Goal: Task Accomplishment & Management: Manage account settings

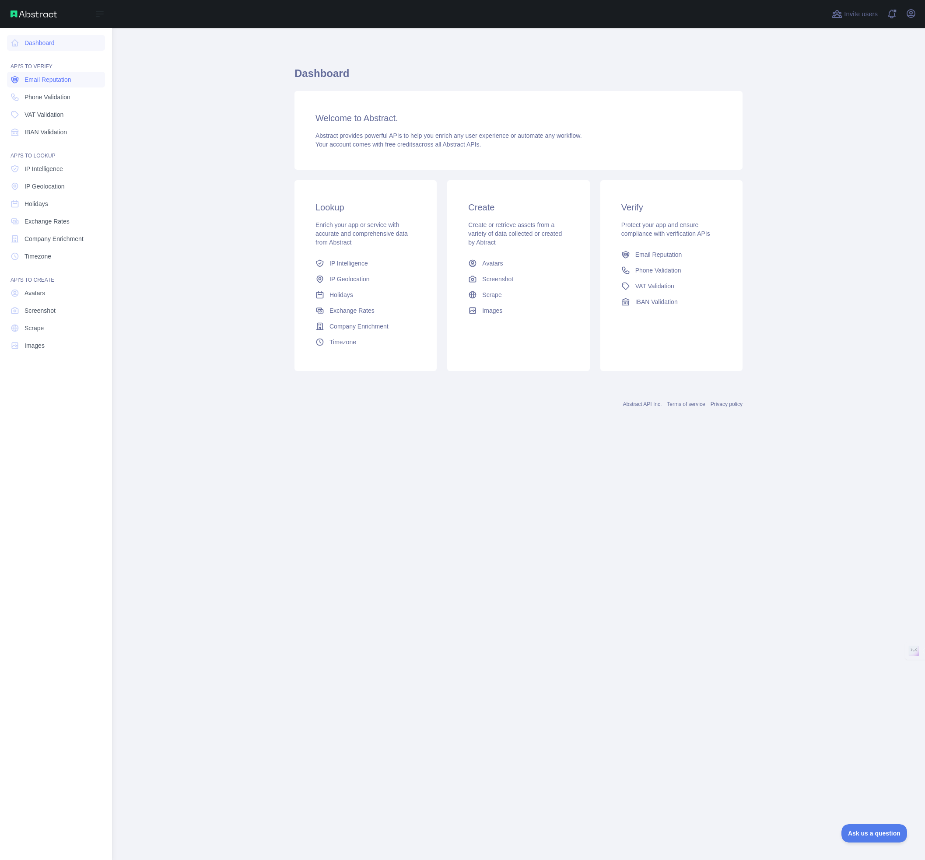
drag, startPoint x: 47, startPoint y: 80, endPoint x: 72, endPoint y: 85, distance: 25.1
click at [47, 80] on span "Email Reputation" at bounding box center [47, 79] width 47 height 9
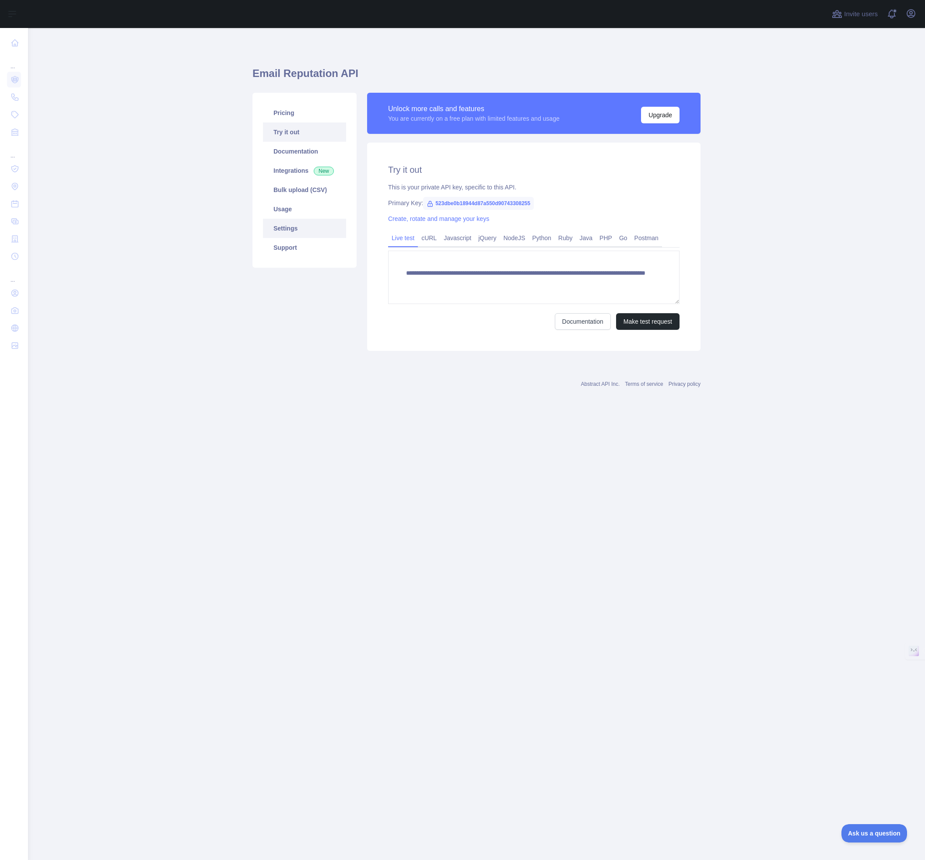
click at [288, 233] on link "Settings" at bounding box center [304, 228] width 83 height 19
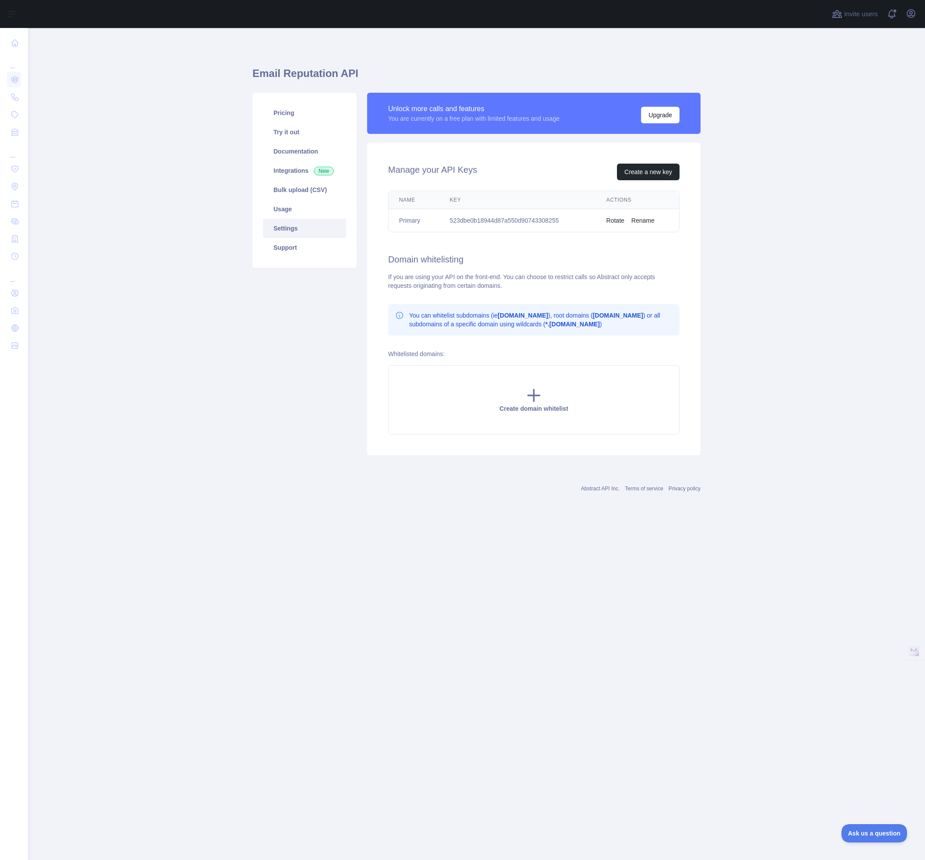
click at [517, 221] on td "523dbe0b18944d87a550d90743308255" at bounding box center [517, 220] width 157 height 23
copy td "523dbe0b18944d87a550d90743308255"
click at [526, 408] on span "Create domain whitelist" at bounding box center [533, 408] width 69 height 7
click at [528, 402] on icon at bounding box center [533, 395] width 17 height 17
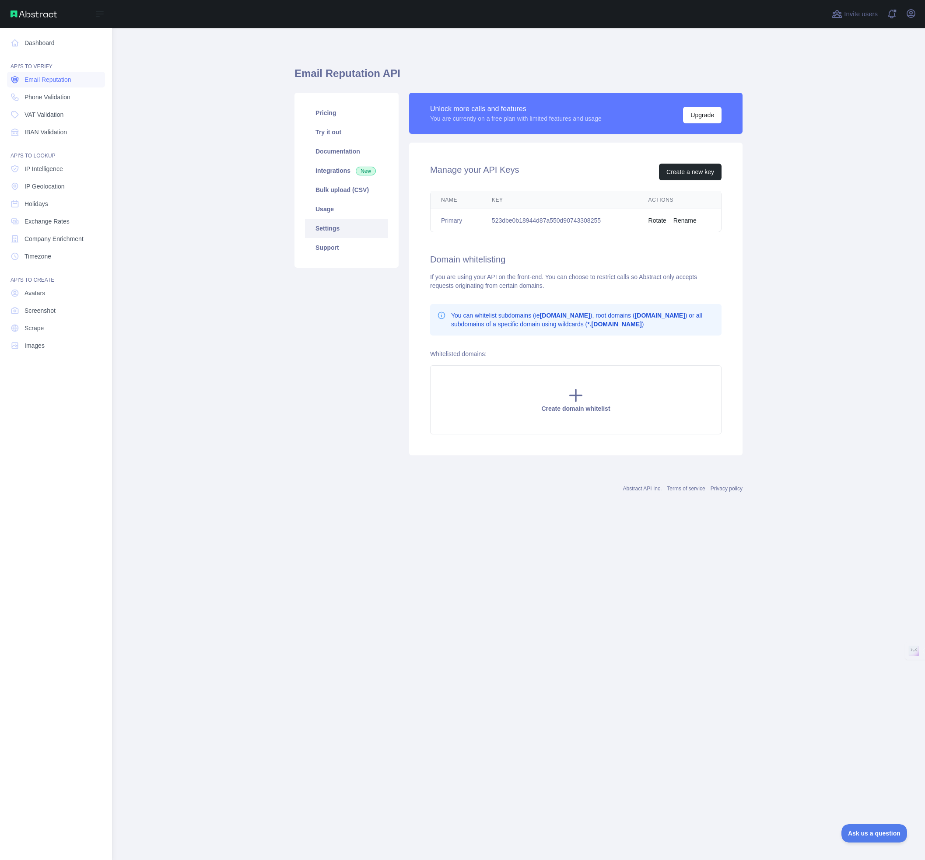
click at [63, 81] on span "Email Reputation" at bounding box center [47, 79] width 47 height 9
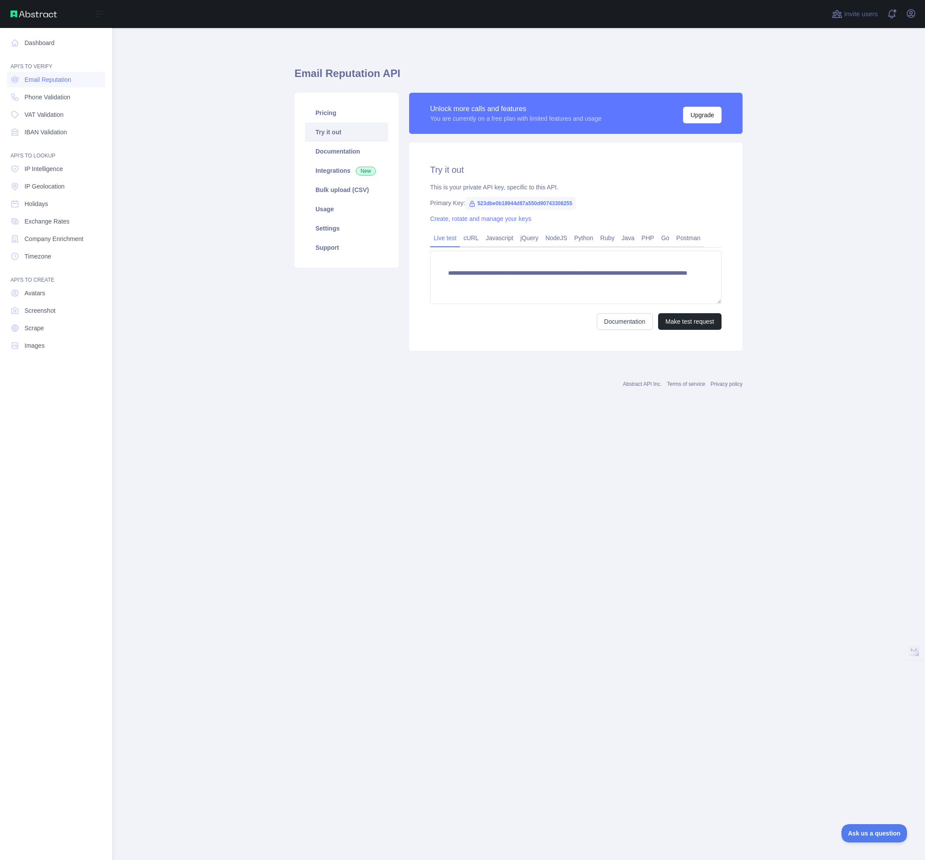
drag, startPoint x: 52, startPoint y: 47, endPoint x: 67, endPoint y: 55, distance: 17.0
click at [52, 47] on link "Dashboard" at bounding box center [56, 43] width 98 height 16
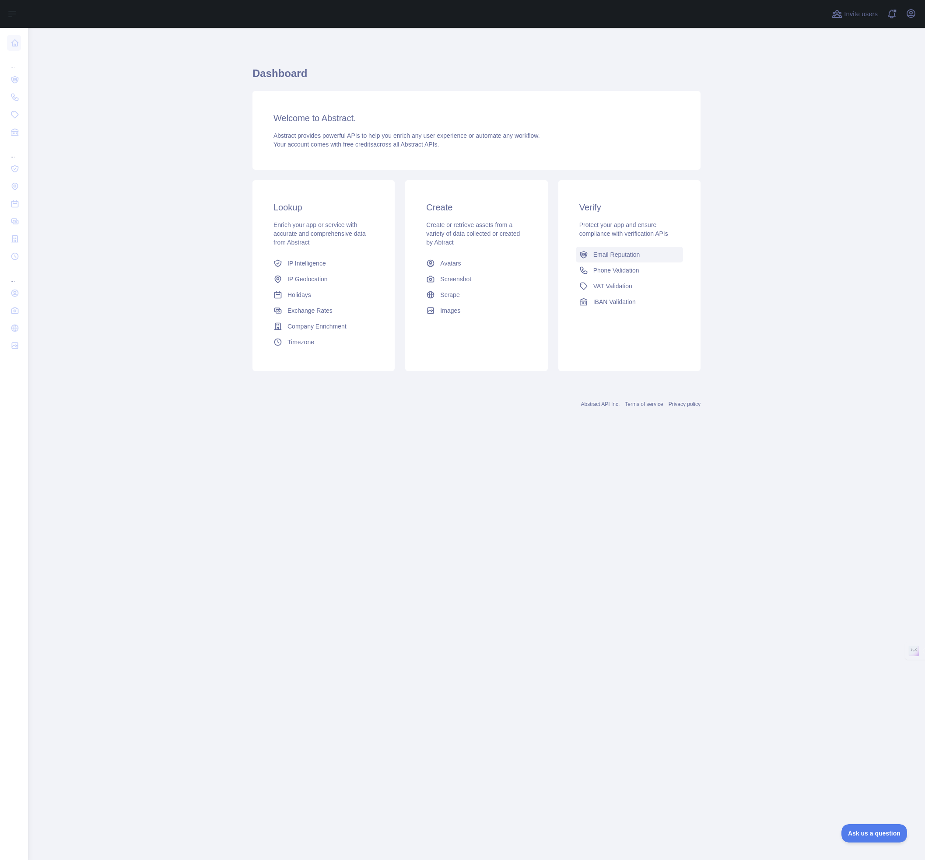
click at [626, 252] on span "Email Reputation" at bounding box center [616, 254] width 47 height 9
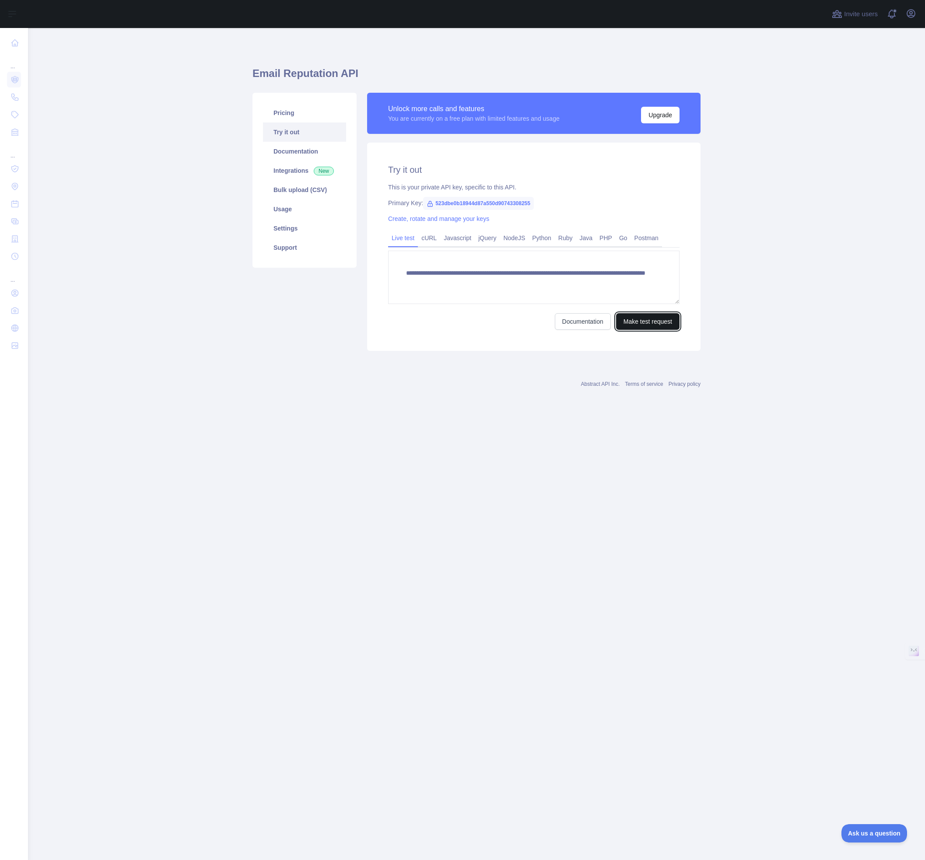
click at [640, 320] on button "Make test request" at bounding box center [647, 321] width 63 height 17
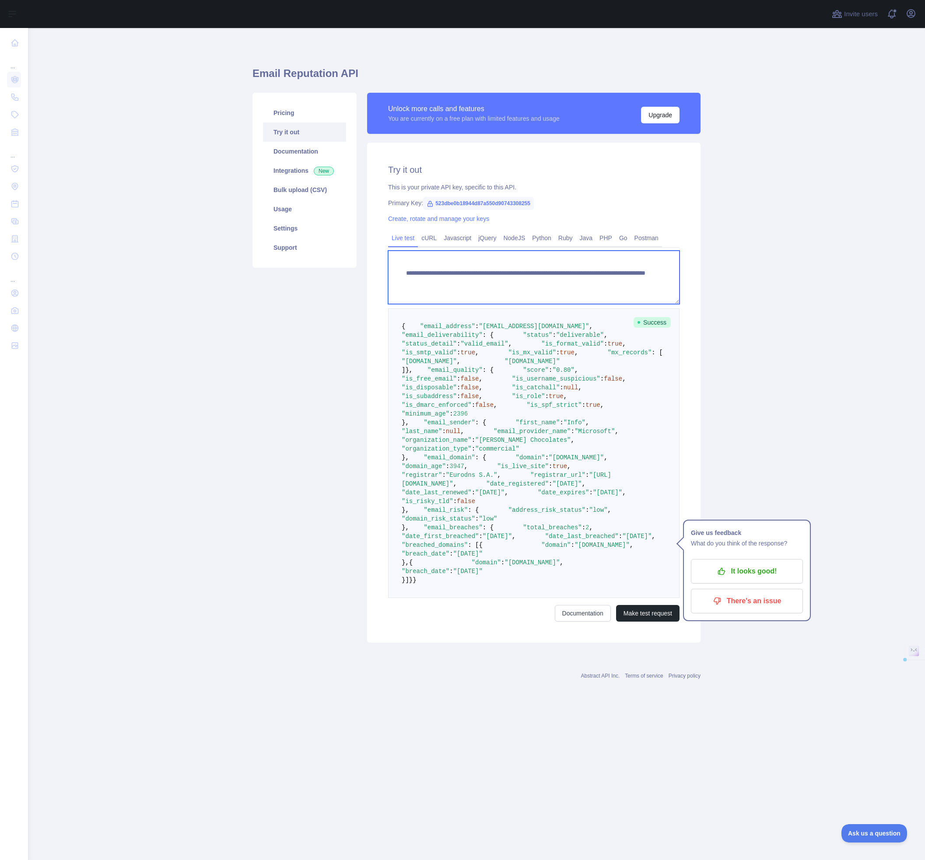
drag, startPoint x: 556, startPoint y: 282, endPoint x: 640, endPoint y: 282, distance: 83.5
click at [632, 280] on textarea "**********" at bounding box center [533, 277] width 291 height 53
paste textarea "***"
type textarea "**********"
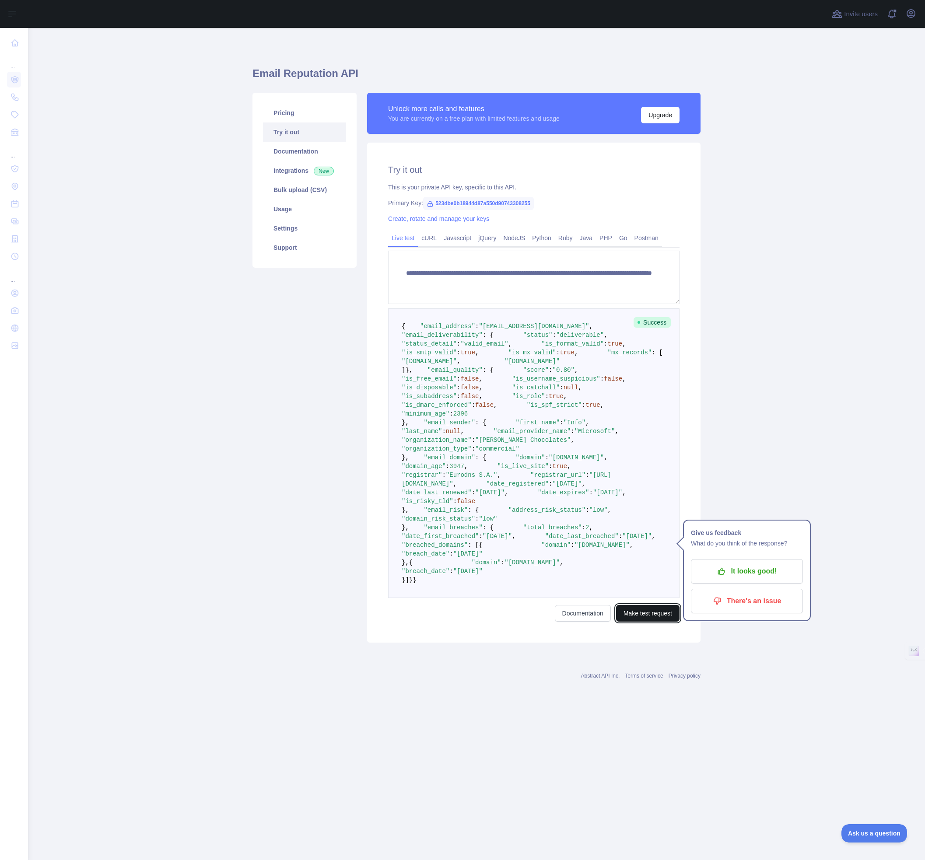
click at [643, 622] on button "Make test request" at bounding box center [647, 613] width 63 height 17
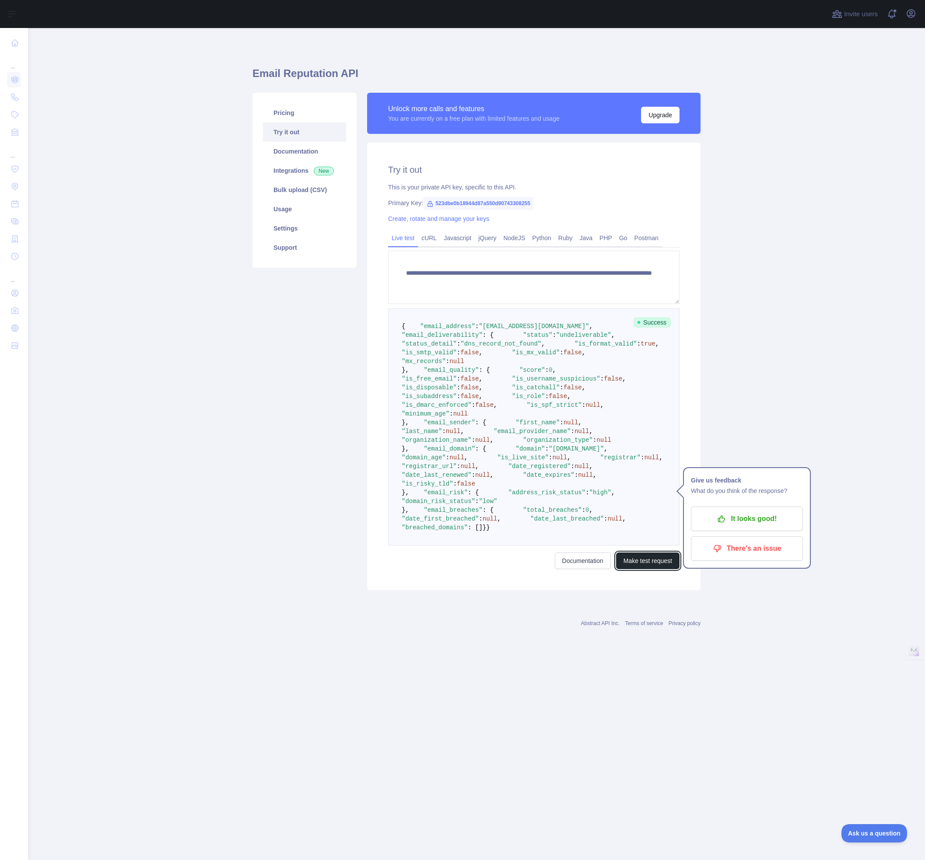
scroll to position [0, 0]
drag, startPoint x: 598, startPoint y: 240, endPoint x: 600, endPoint y: 271, distance: 31.5
click at [598, 240] on link "PHP" at bounding box center [606, 238] width 20 height 14
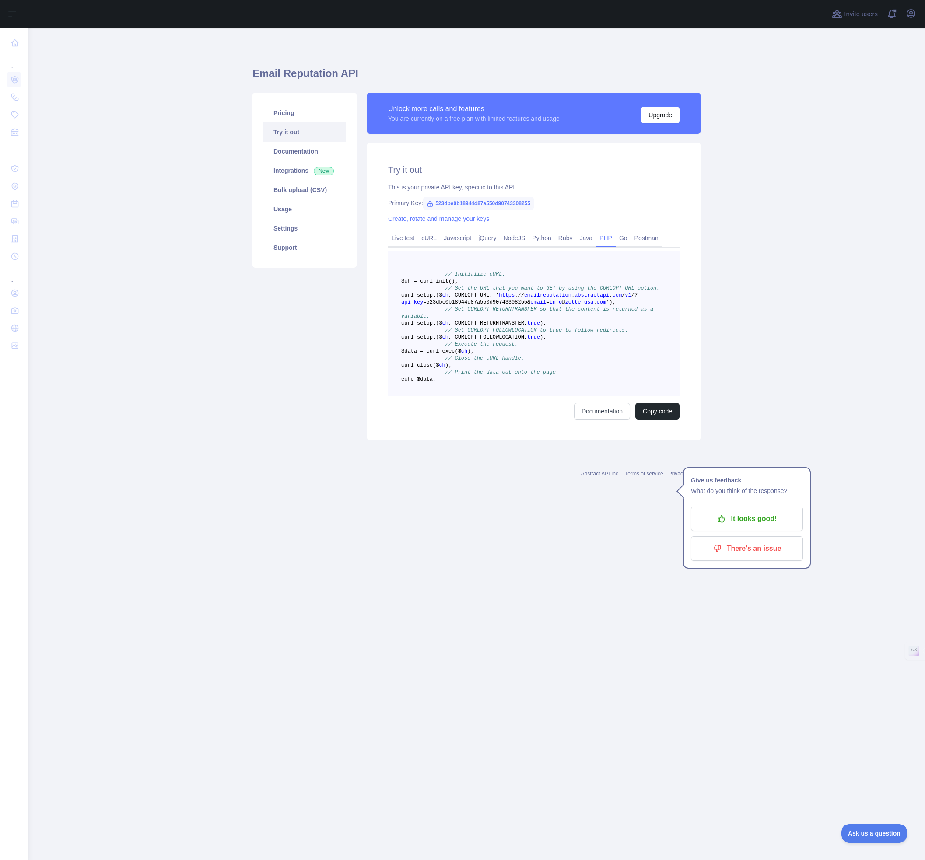
click at [475, 204] on span "523dbe0b18944d87a550d90743308255" at bounding box center [478, 203] width 111 height 13
copy span "523dbe0b18944d87a550d90743308255"
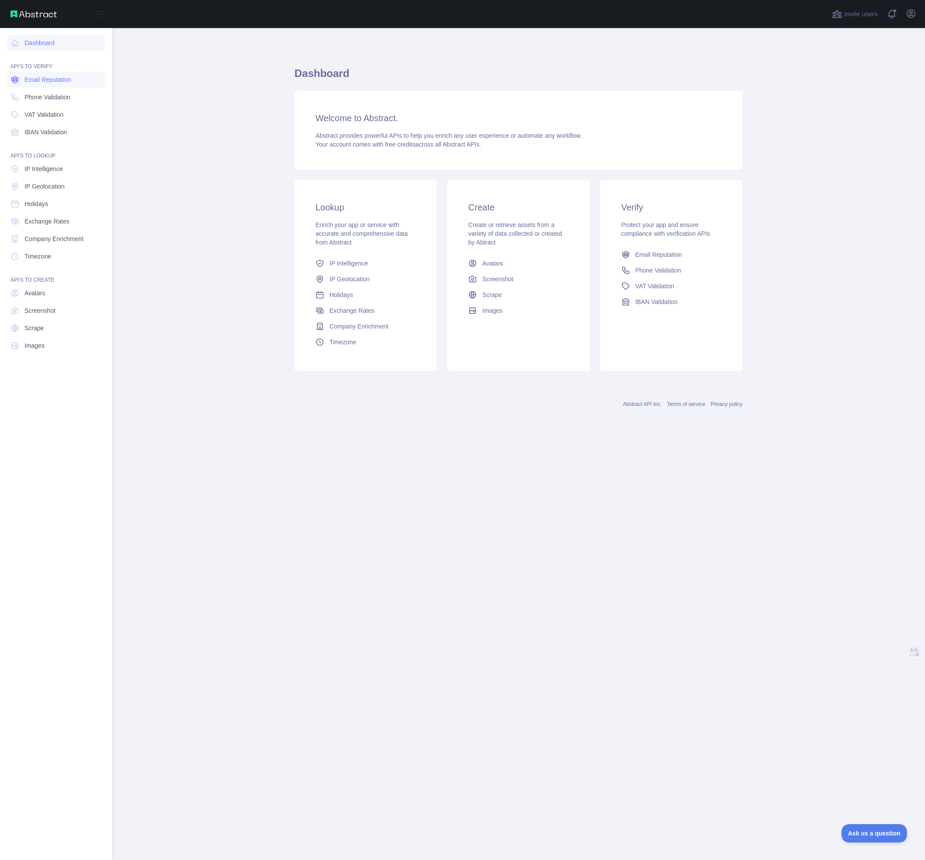
click at [42, 82] on span "Email Reputation" at bounding box center [47, 79] width 47 height 9
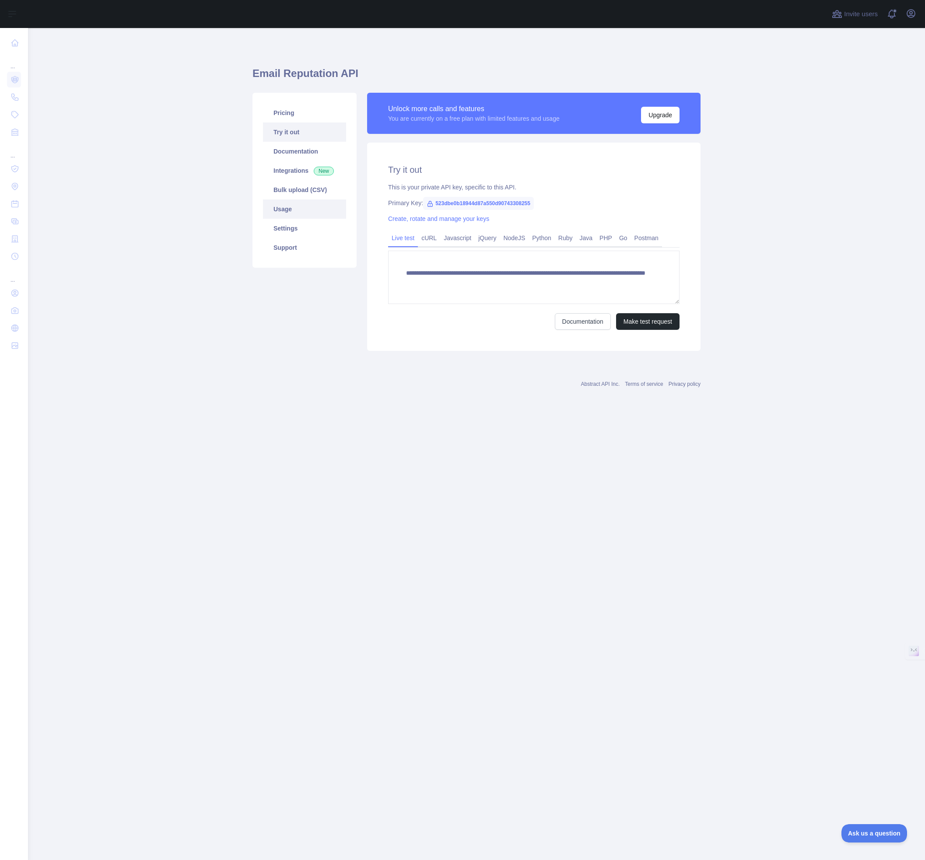
click at [297, 211] on link "Usage" at bounding box center [304, 208] width 83 height 19
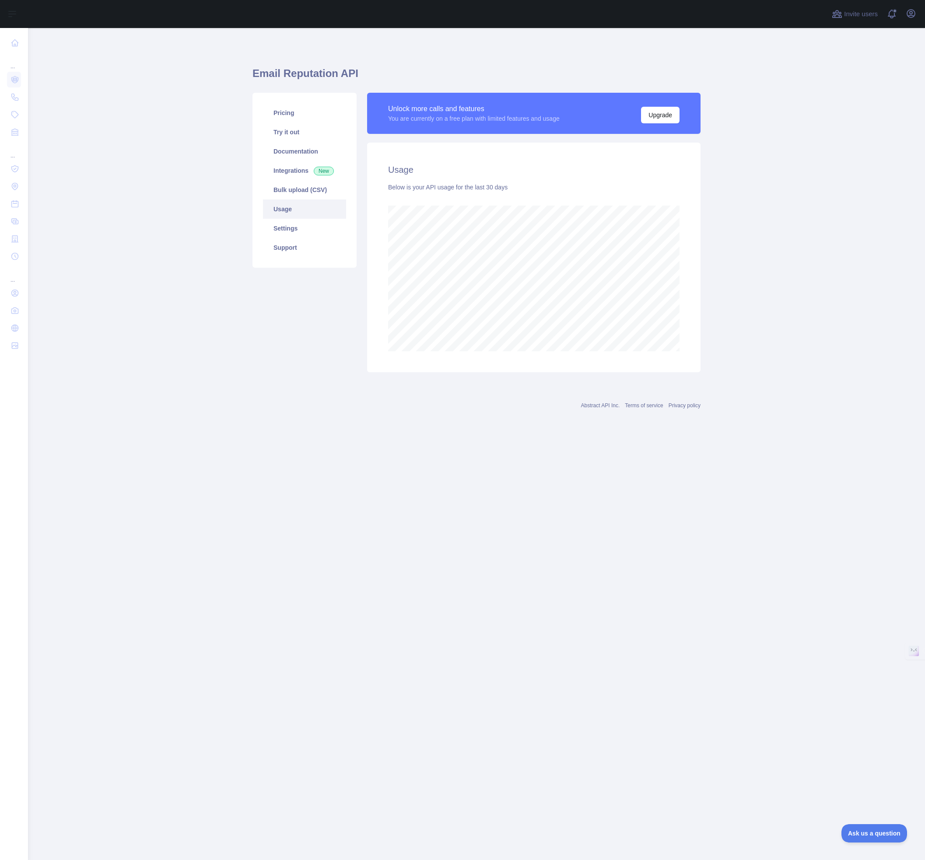
scroll to position [832, 897]
drag, startPoint x: 299, startPoint y: 224, endPoint x: 308, endPoint y: 227, distance: 9.1
click at [299, 224] on link "Settings" at bounding box center [304, 228] width 83 height 19
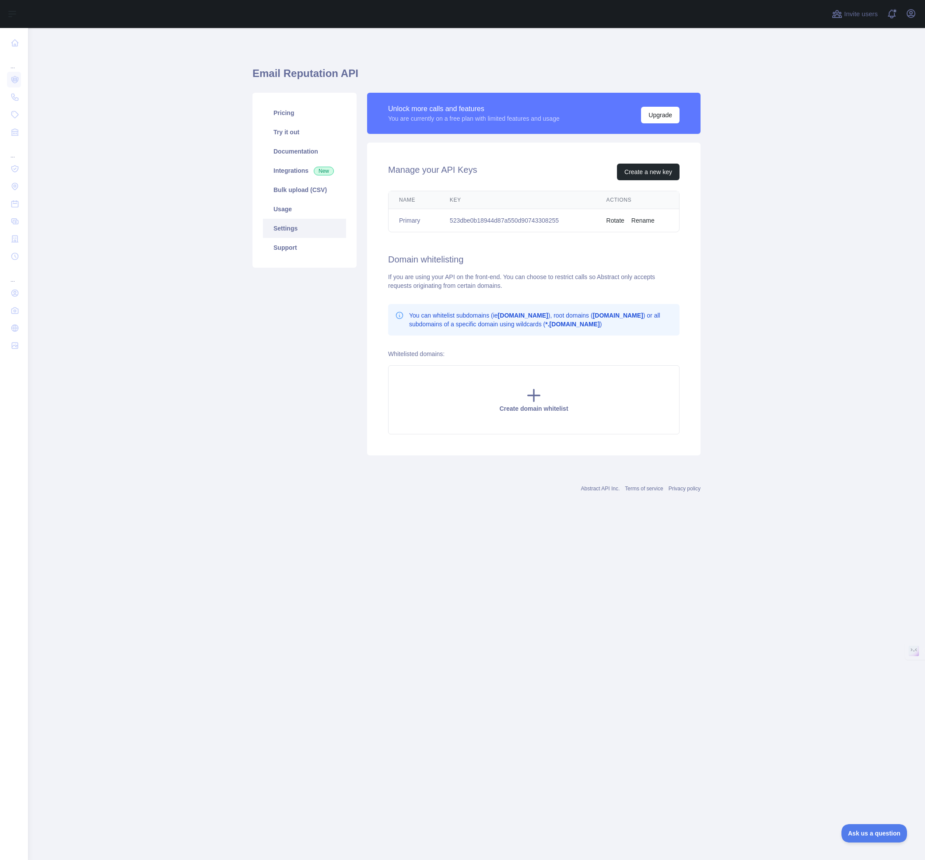
click at [524, 219] on td "523dbe0b18944d87a550d90743308255" at bounding box center [517, 220] width 157 height 23
copy td "523dbe0b18944d87a550d90743308255"
drag, startPoint x: 294, startPoint y: 214, endPoint x: 344, endPoint y: 225, distance: 50.6
click at [294, 214] on link "Usage" at bounding box center [304, 208] width 83 height 19
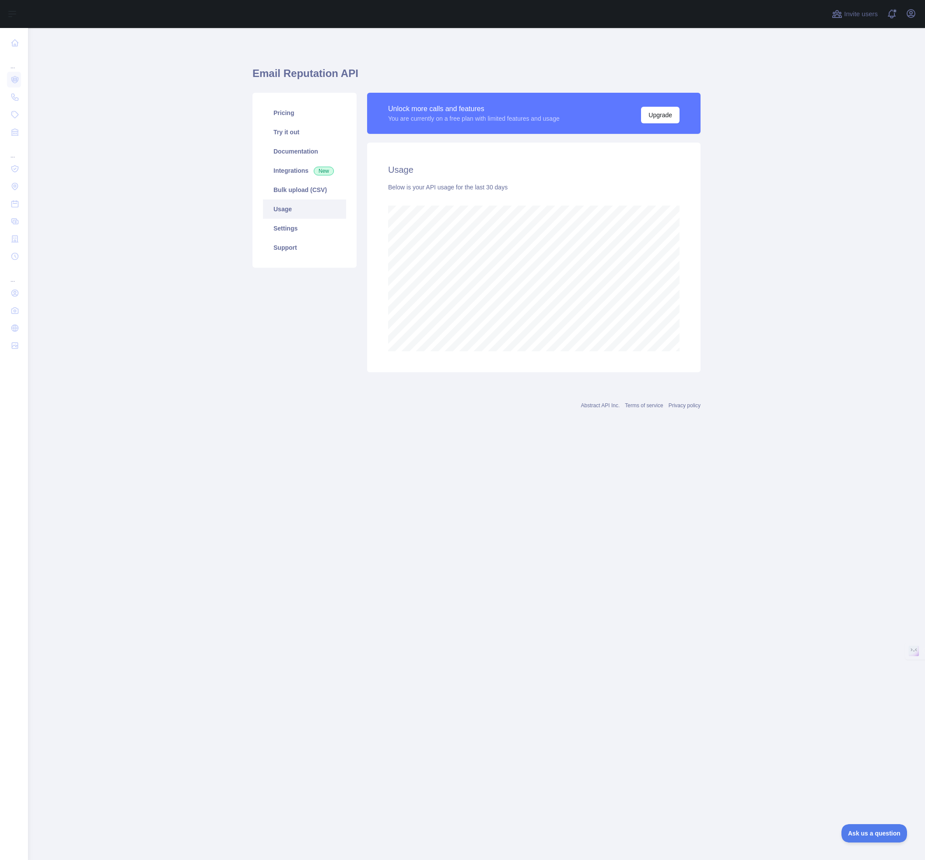
scroll to position [832, 897]
click at [288, 230] on link "Settings" at bounding box center [304, 228] width 83 height 19
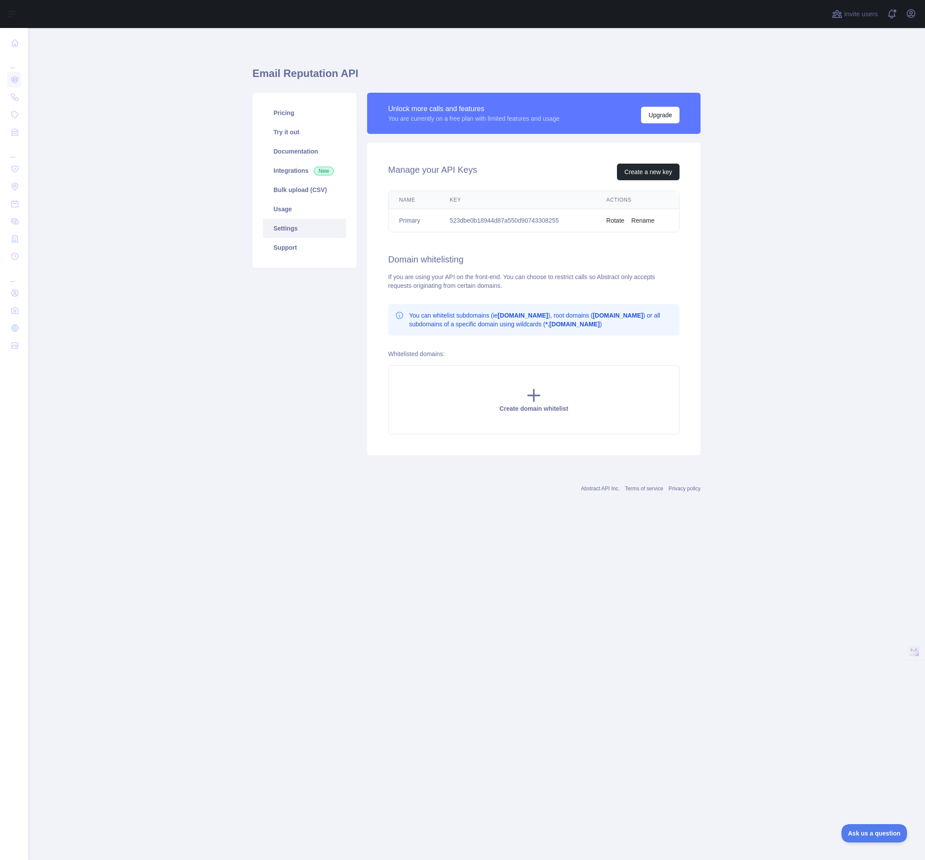
click at [505, 225] on td "523dbe0b18944d87a550d90743308255" at bounding box center [517, 220] width 157 height 23
click at [509, 222] on td "523dbe0b18944d87a550d90743308255" at bounding box center [517, 220] width 157 height 23
copy td "523dbe0b18944d87a550d90743308255"
click at [648, 170] on button "Create a new key" at bounding box center [648, 172] width 63 height 17
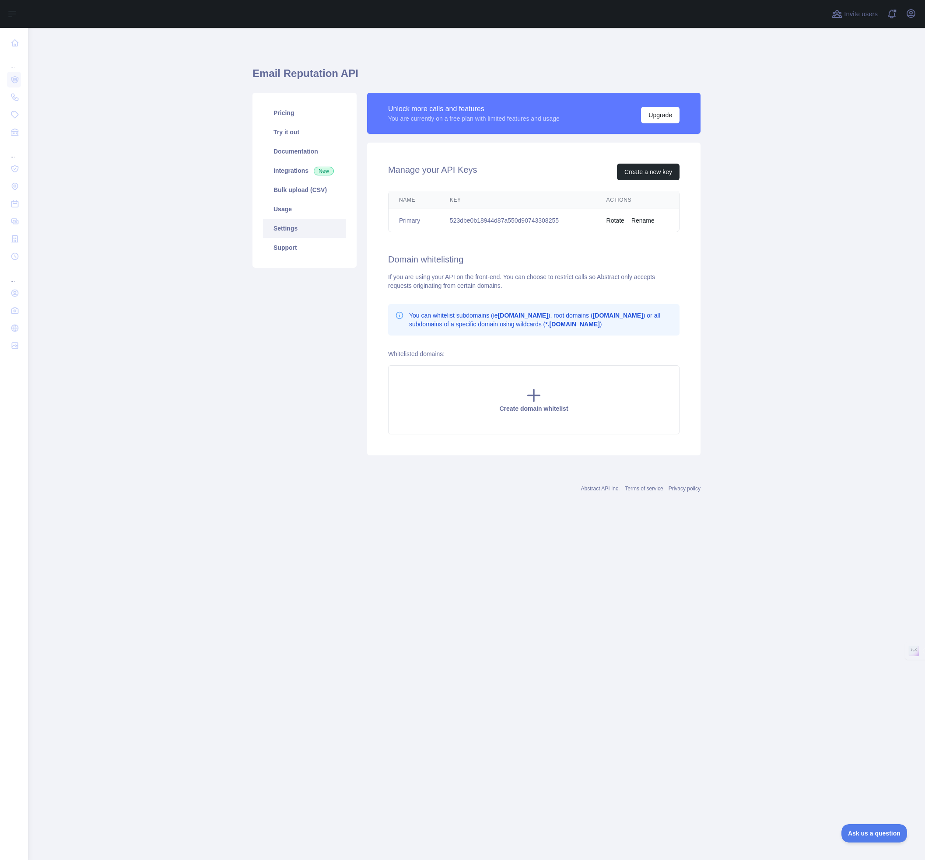
click at [537, 221] on td "523dbe0b18944d87a550d90743308255" at bounding box center [517, 220] width 157 height 23
click at [618, 220] on button "Rotate" at bounding box center [615, 220] width 18 height 9
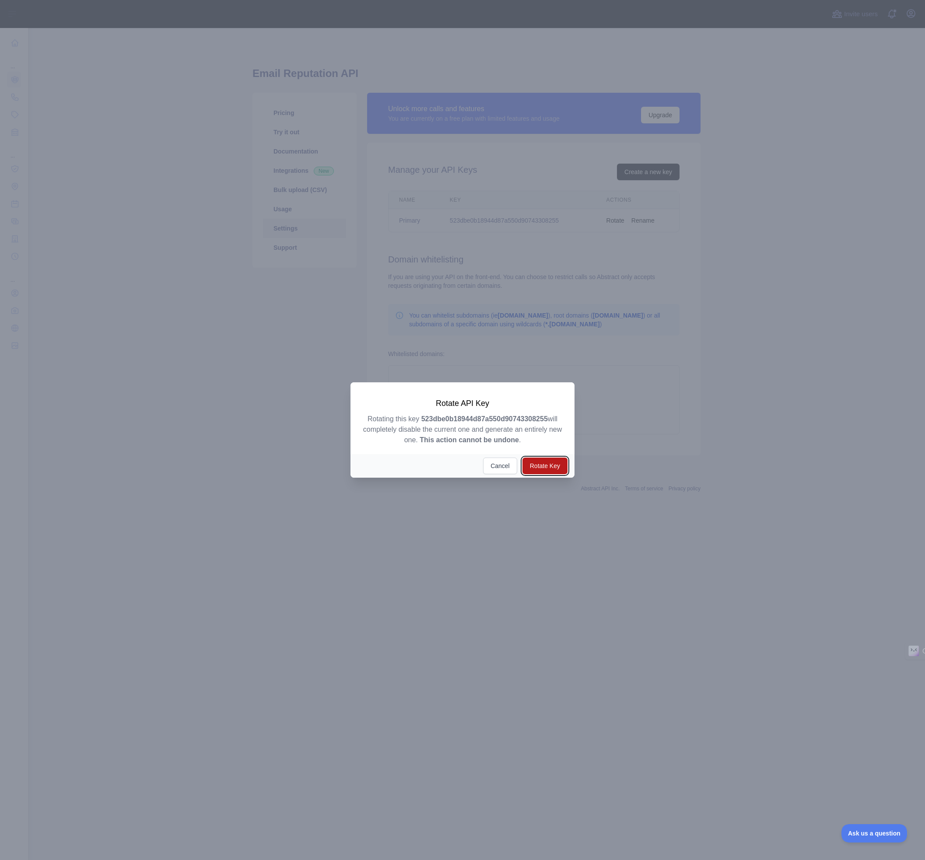
click at [550, 465] on button "Rotate Key" at bounding box center [544, 466] width 45 height 17
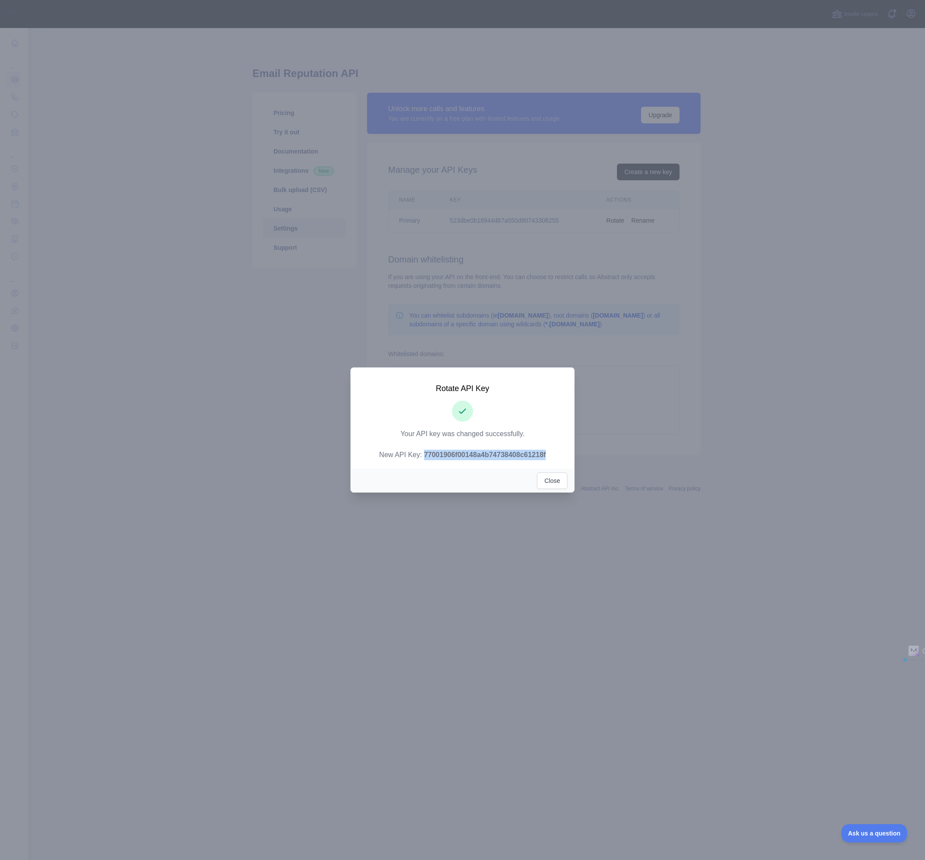
drag, startPoint x: 422, startPoint y: 456, endPoint x: 547, endPoint y: 456, distance: 125.1
click at [547, 456] on p "Your API key was changed successfully. New API Key: 77001906f00148a4b74738408c6…" at bounding box center [462, 444] width 203 height 31
copy strong "77001906f00148a4b74738408c61218f"
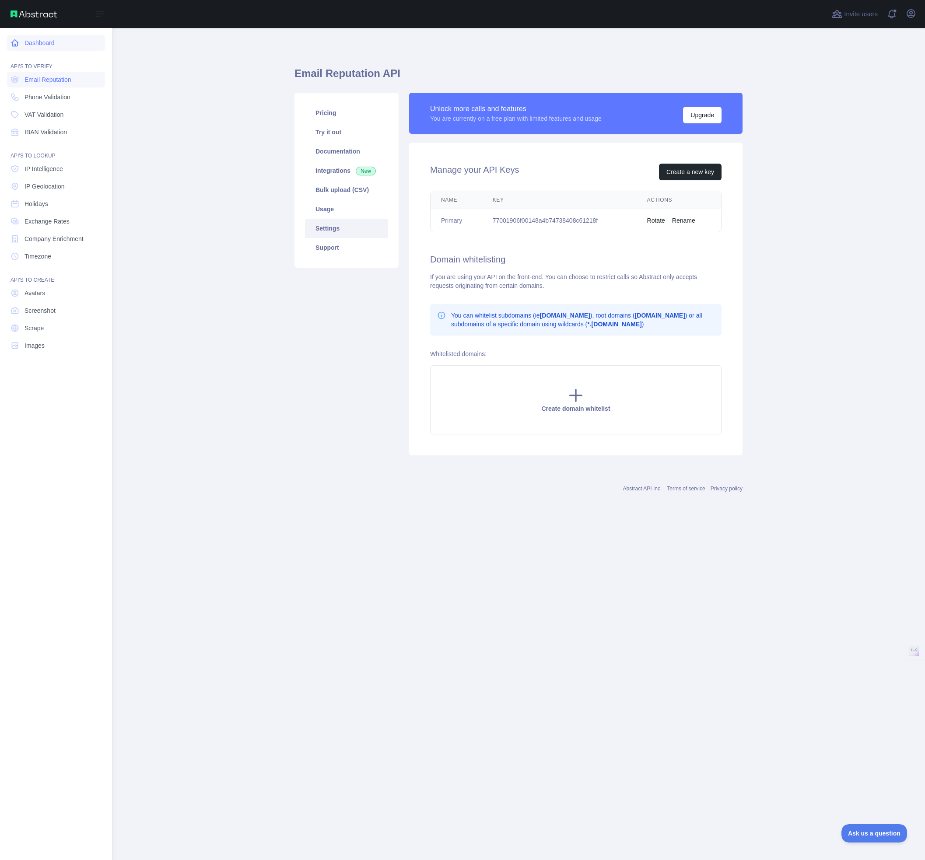
click at [36, 40] on link "Dashboard" at bounding box center [56, 43] width 98 height 16
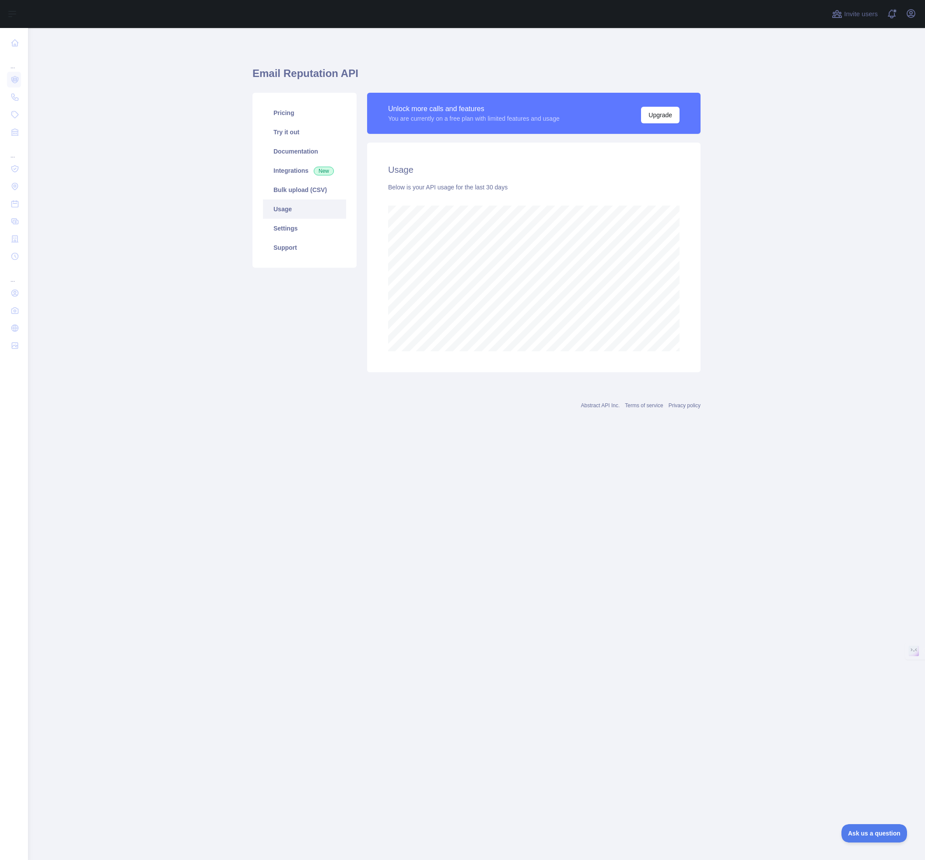
scroll to position [832, 897]
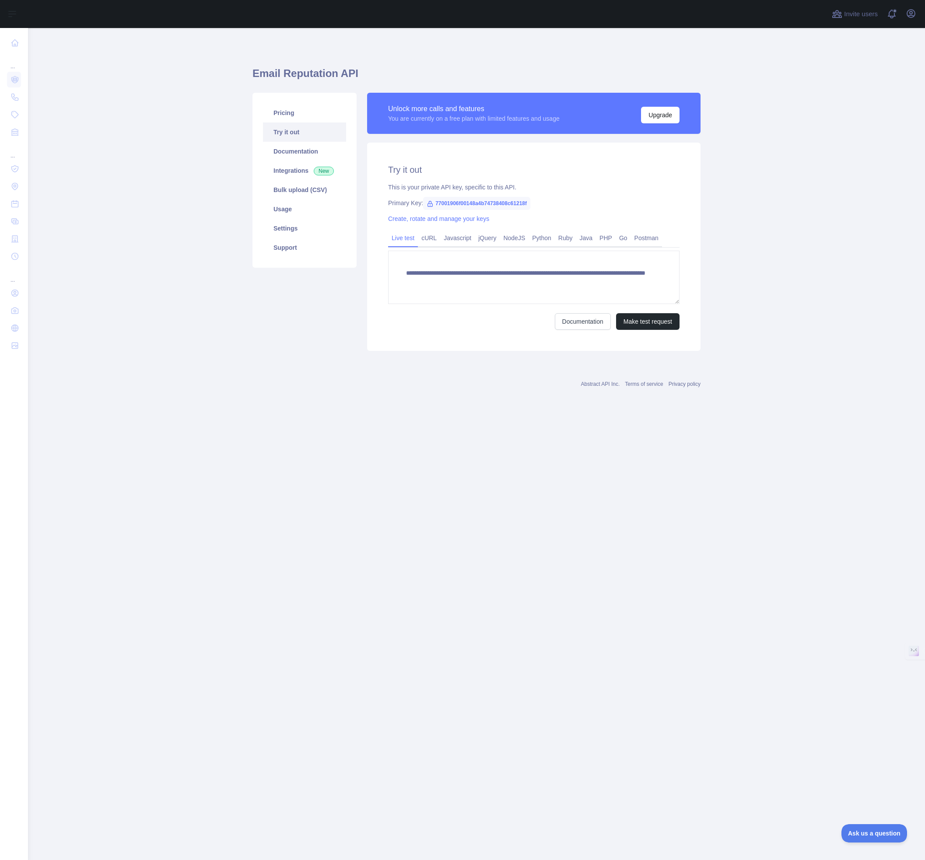
drag, startPoint x: 169, startPoint y: 69, endPoint x: 166, endPoint y: 63, distance: 6.8
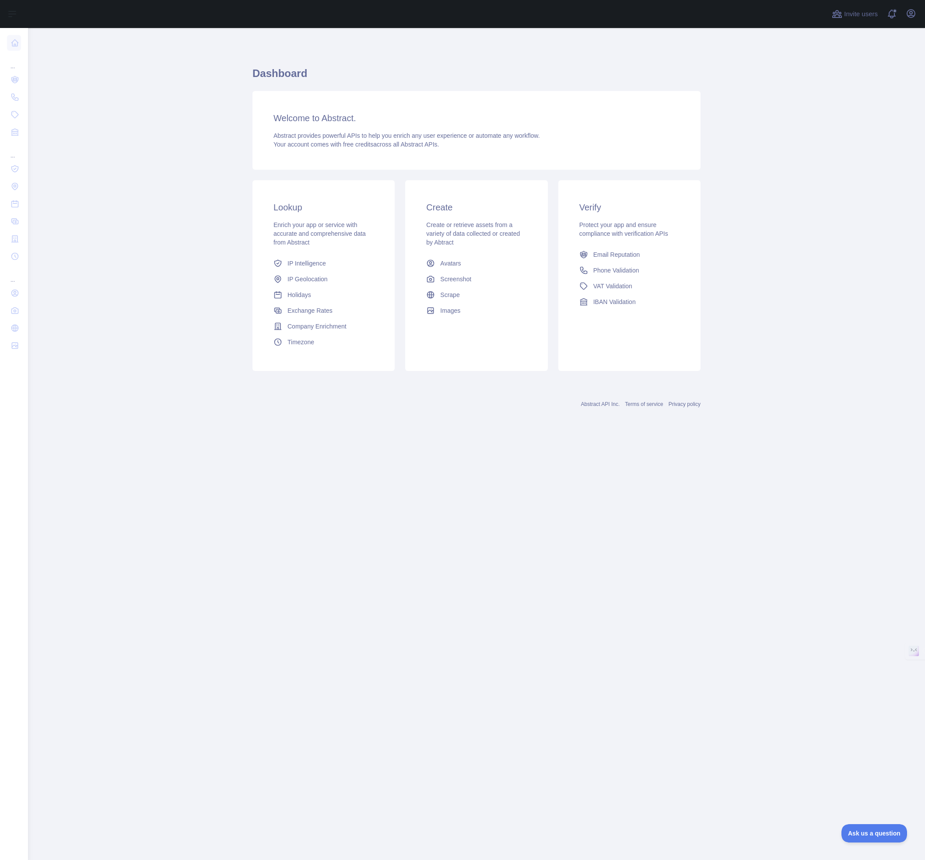
drag, startPoint x: 116, startPoint y: 53, endPoint x: 111, endPoint y: 53, distance: 5.2
drag, startPoint x: 111, startPoint y: 53, endPoint x: 108, endPoint y: 48, distance: 6.1
drag, startPoint x: 137, startPoint y: 49, endPoint x: 119, endPoint y: 42, distance: 19.4
drag, startPoint x: 113, startPoint y: 42, endPoint x: 141, endPoint y: 46, distance: 28.3
drag, startPoint x: 139, startPoint y: 44, endPoint x: 162, endPoint y: 57, distance: 26.4
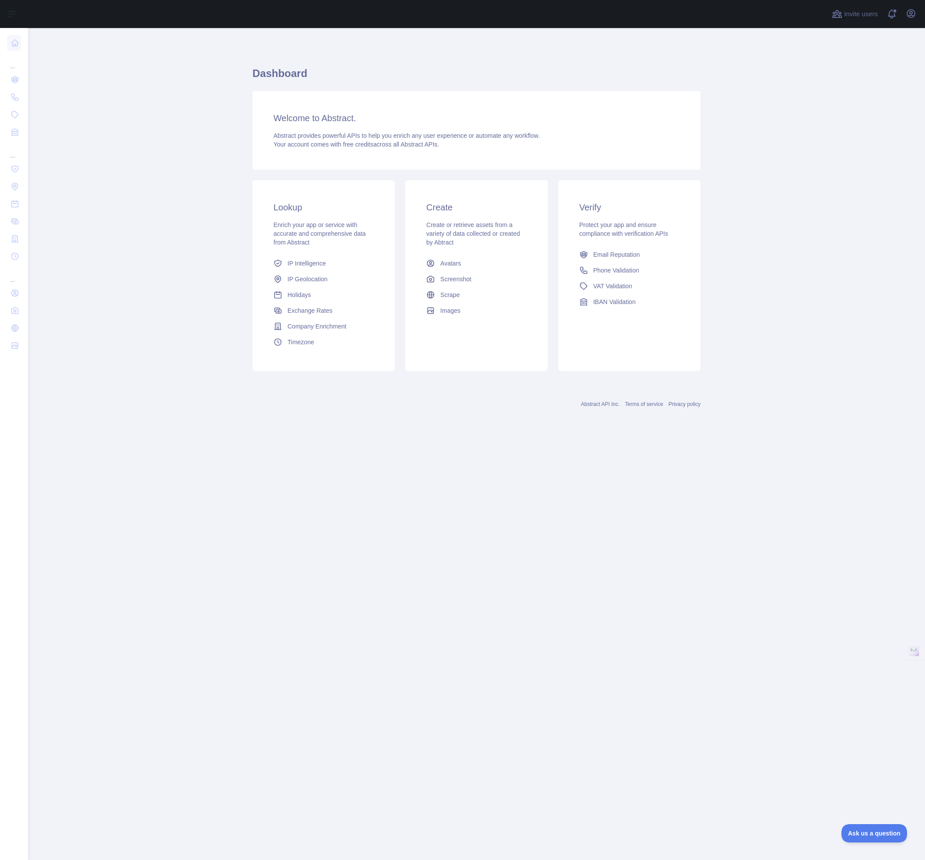
drag, startPoint x: 206, startPoint y: 58, endPoint x: 196, endPoint y: 42, distance: 19.1
drag, startPoint x: 165, startPoint y: 40, endPoint x: 153, endPoint y: 35, distance: 13.2
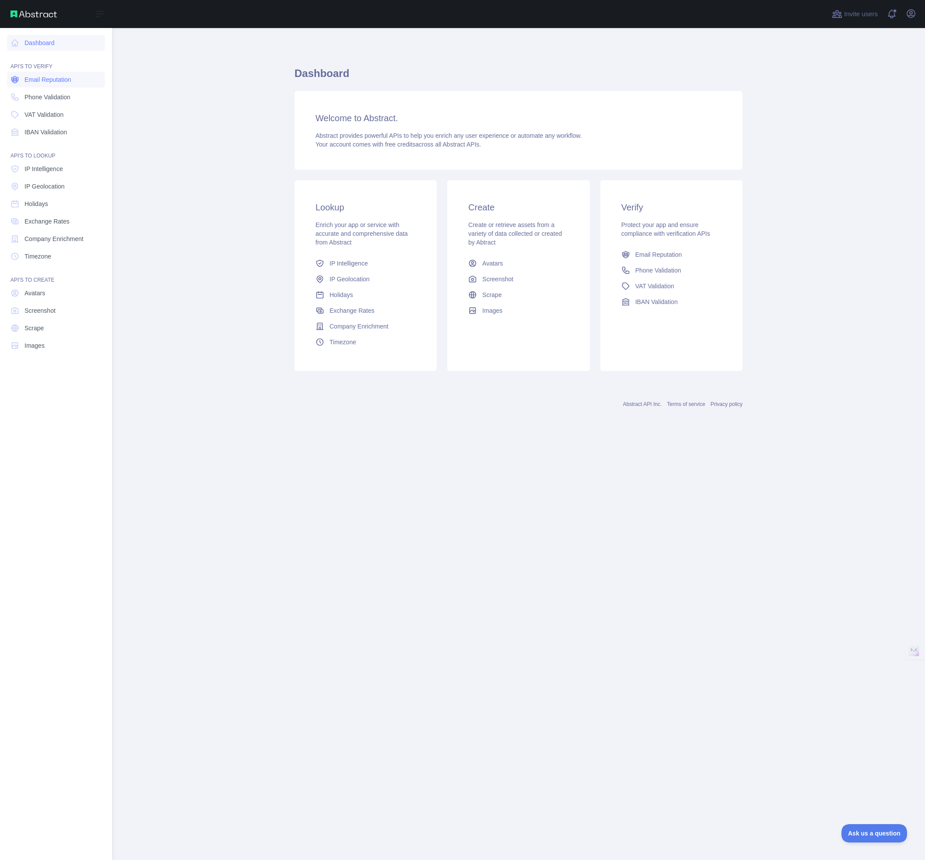
click at [50, 81] on span "Email Reputation" at bounding box center [47, 79] width 47 height 9
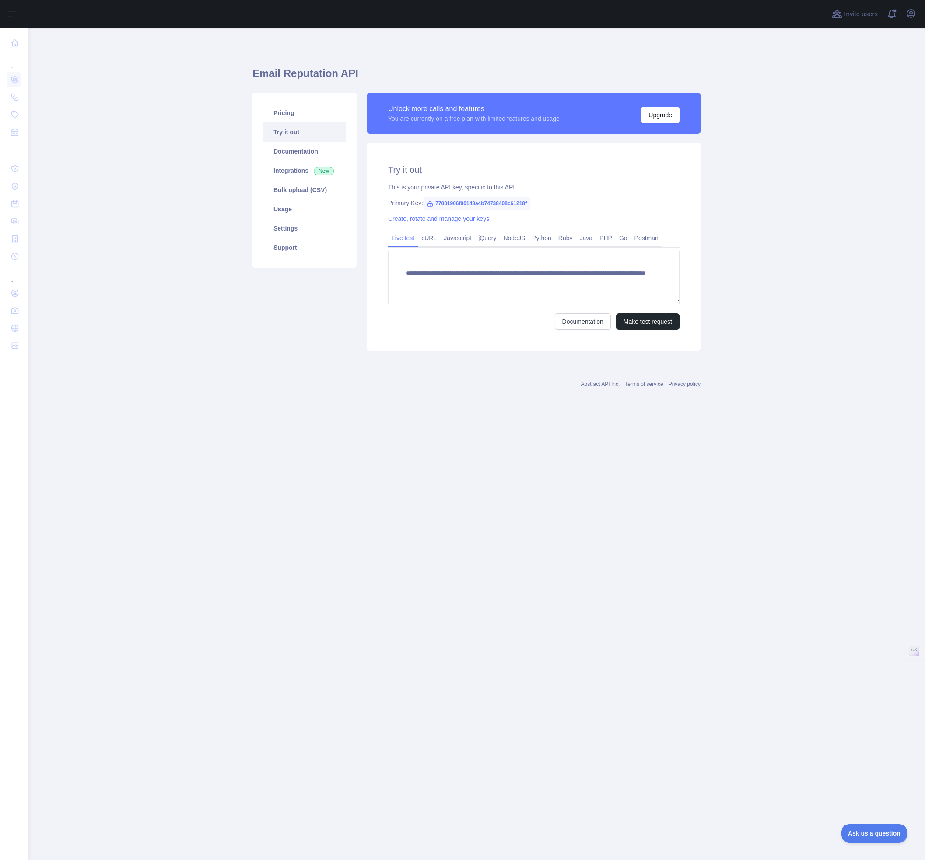
click at [454, 204] on span "77001906f00148a4b74738408c61218f" at bounding box center [476, 203] width 107 height 13
copy span "77001906f00148a4b74738408c61218f"
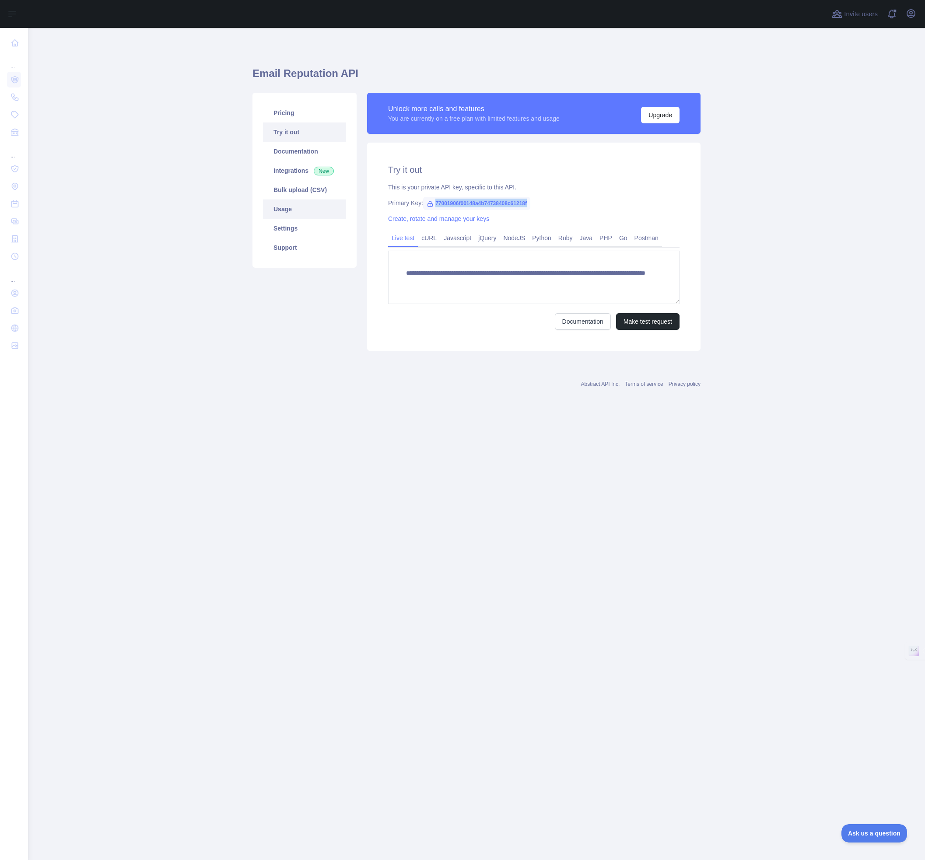
click at [294, 211] on link "Usage" at bounding box center [304, 208] width 83 height 19
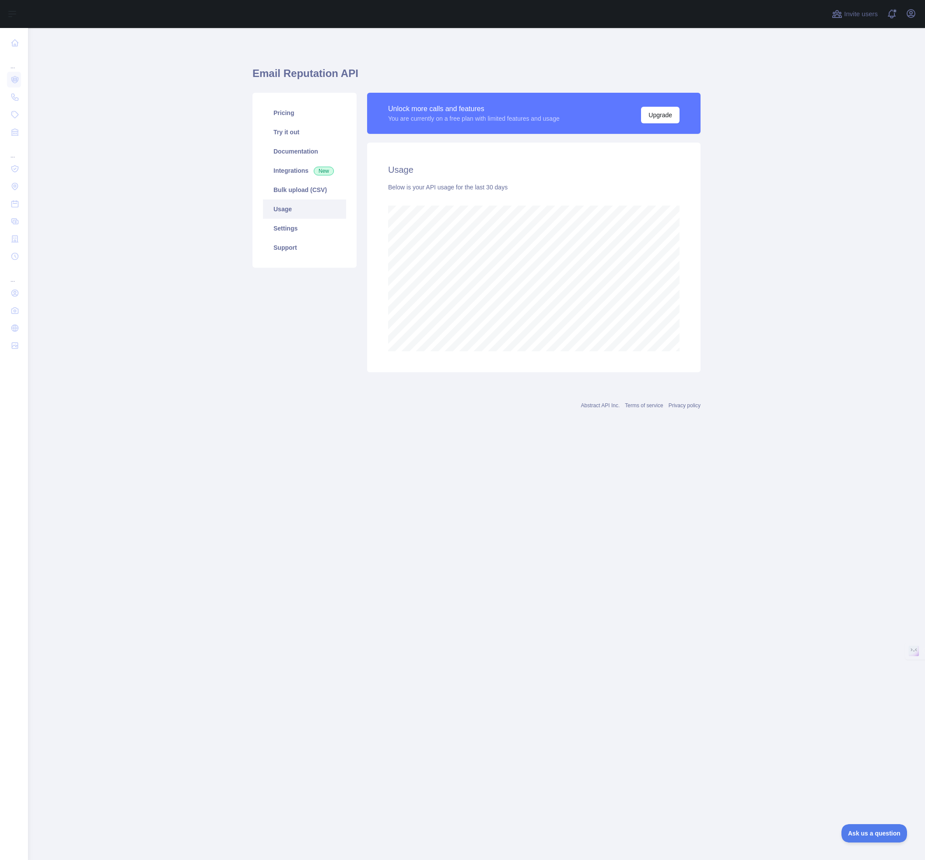
scroll to position [832, 897]
click at [284, 209] on link "Usage" at bounding box center [304, 208] width 83 height 19
click at [668, 113] on button "Upgrade" at bounding box center [660, 115] width 38 height 17
click at [285, 210] on link "Usage" at bounding box center [304, 208] width 83 height 19
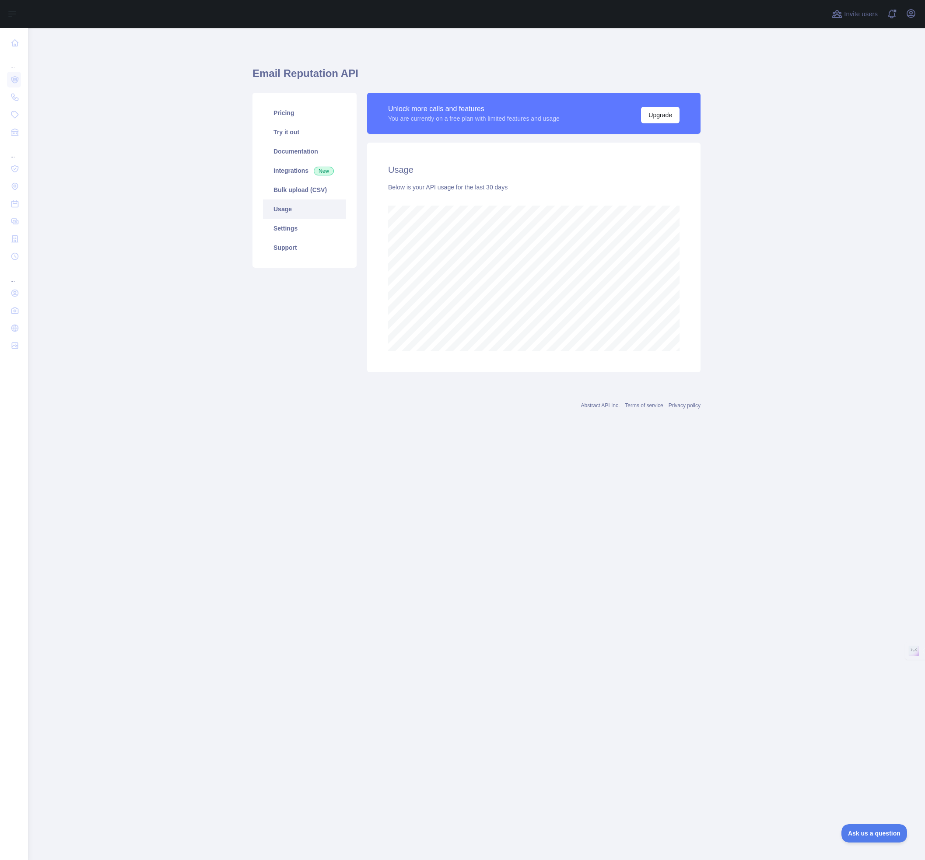
click at [303, 210] on link "Usage" at bounding box center [304, 208] width 83 height 19
